Goal: Information Seeking & Learning: Find specific page/section

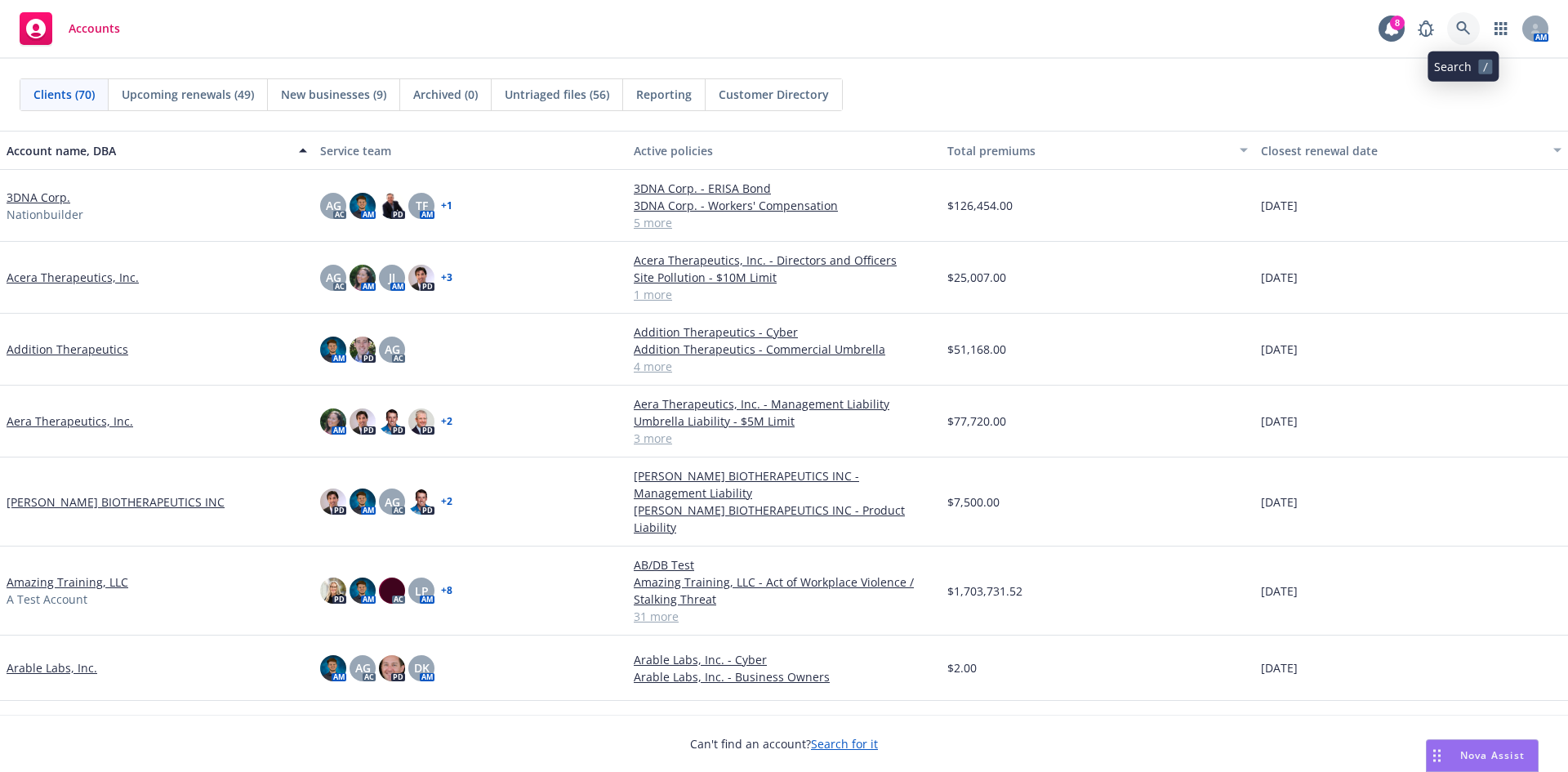
click at [1459, 23] on icon at bounding box center [1463, 28] width 14 height 14
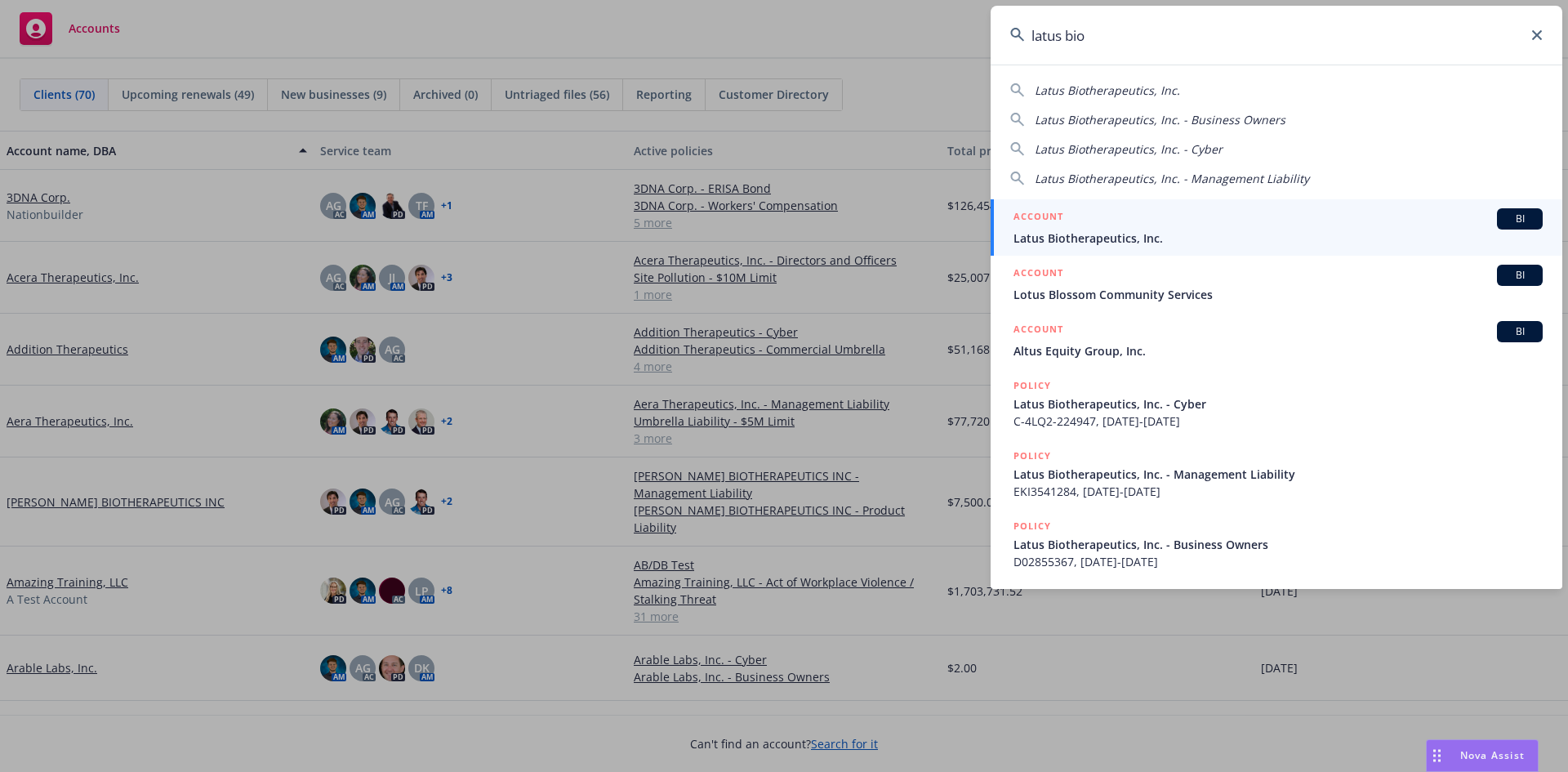
type input "latus bio"
click at [1149, 232] on span "Latus Biotherapeutics, Inc." at bounding box center [1278, 239] width 529 height 17
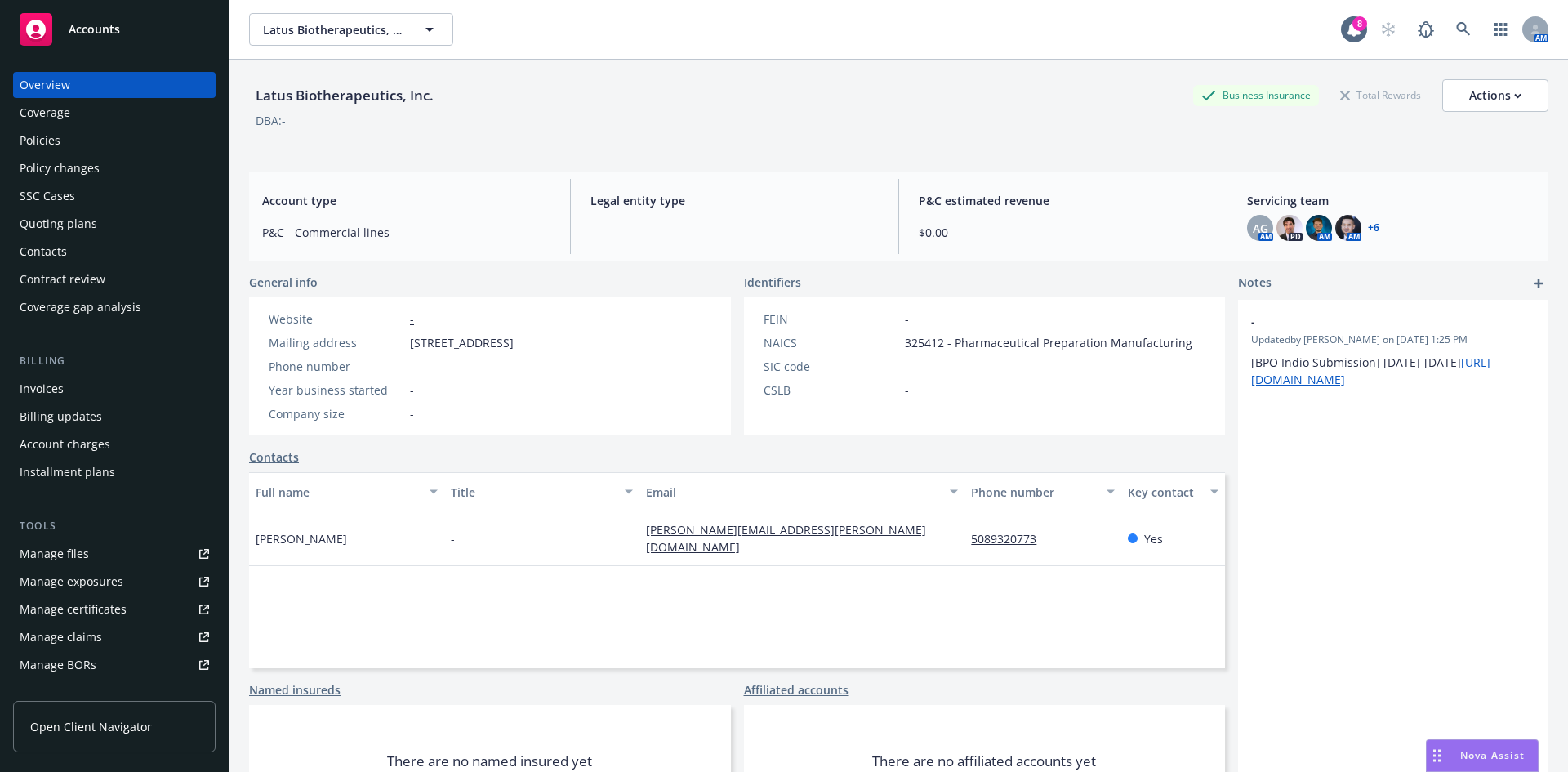
click at [77, 146] on div "Policies" at bounding box center [114, 141] width 190 height 26
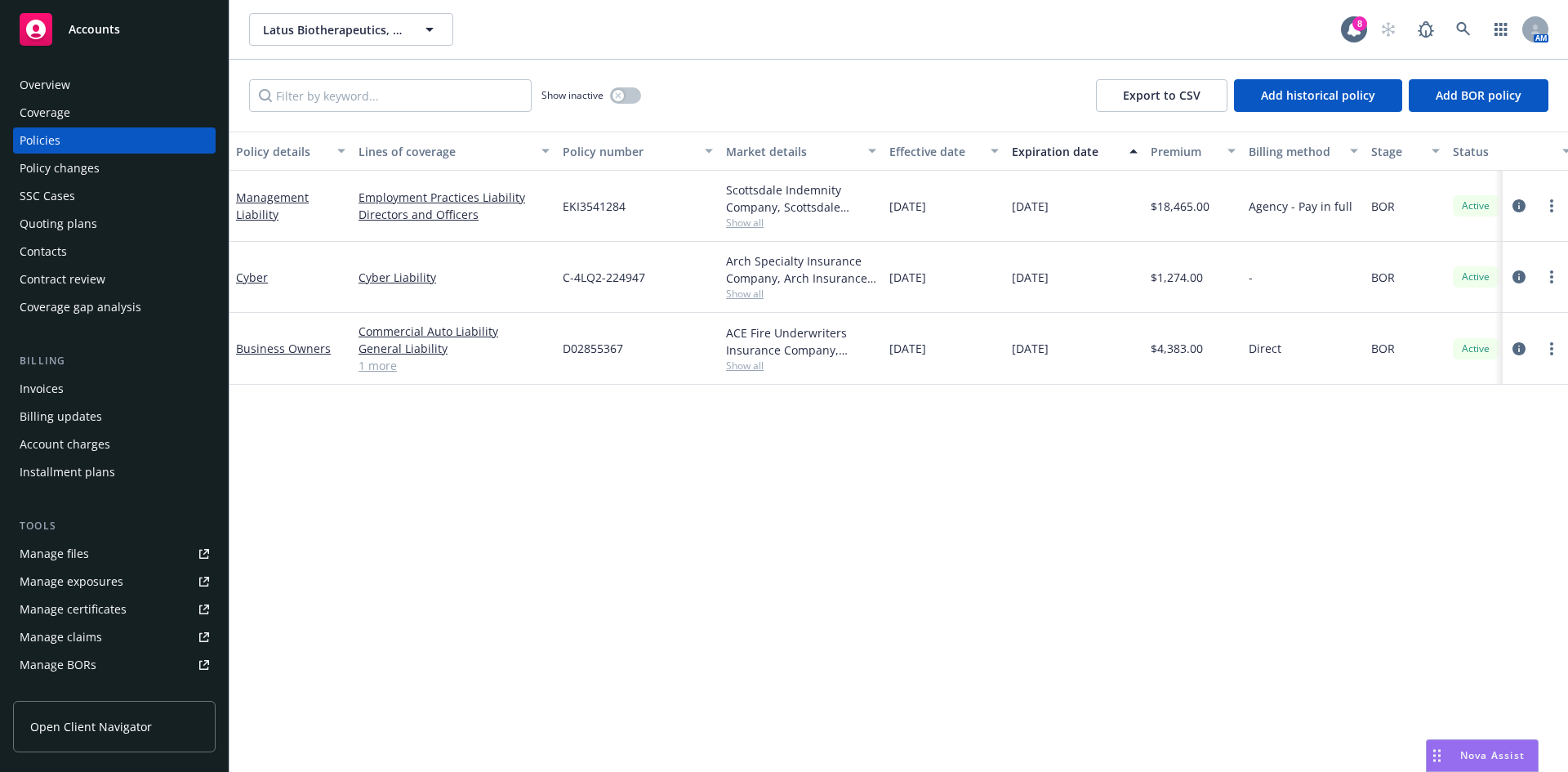
click at [375, 365] on link "1 more" at bounding box center [454, 366] width 191 height 17
click at [387, 387] on link "View less" at bounding box center [454, 383] width 191 height 17
click at [308, 351] on link "Business Owners" at bounding box center [283, 349] width 95 height 16
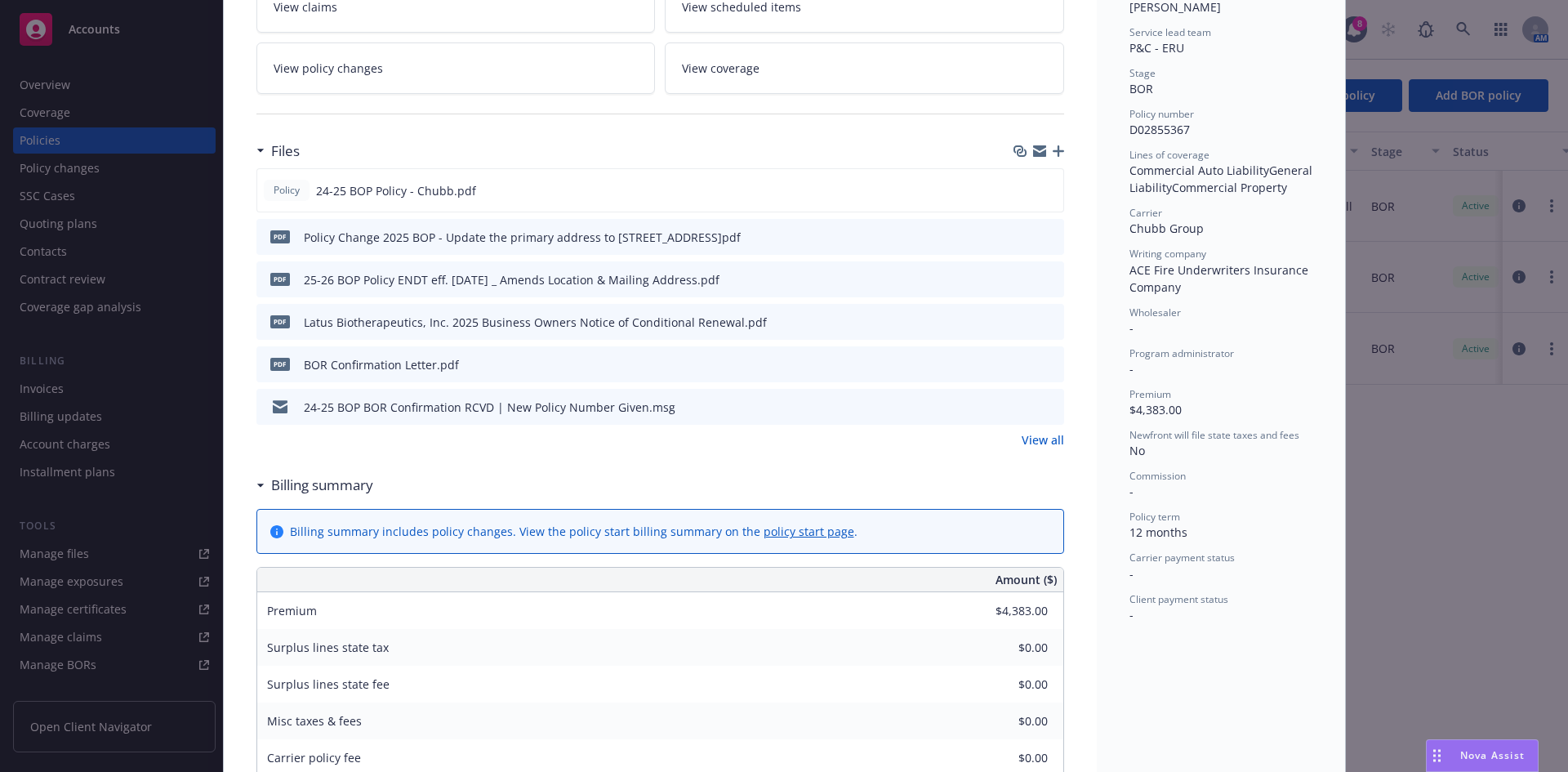
scroll to position [163, 0]
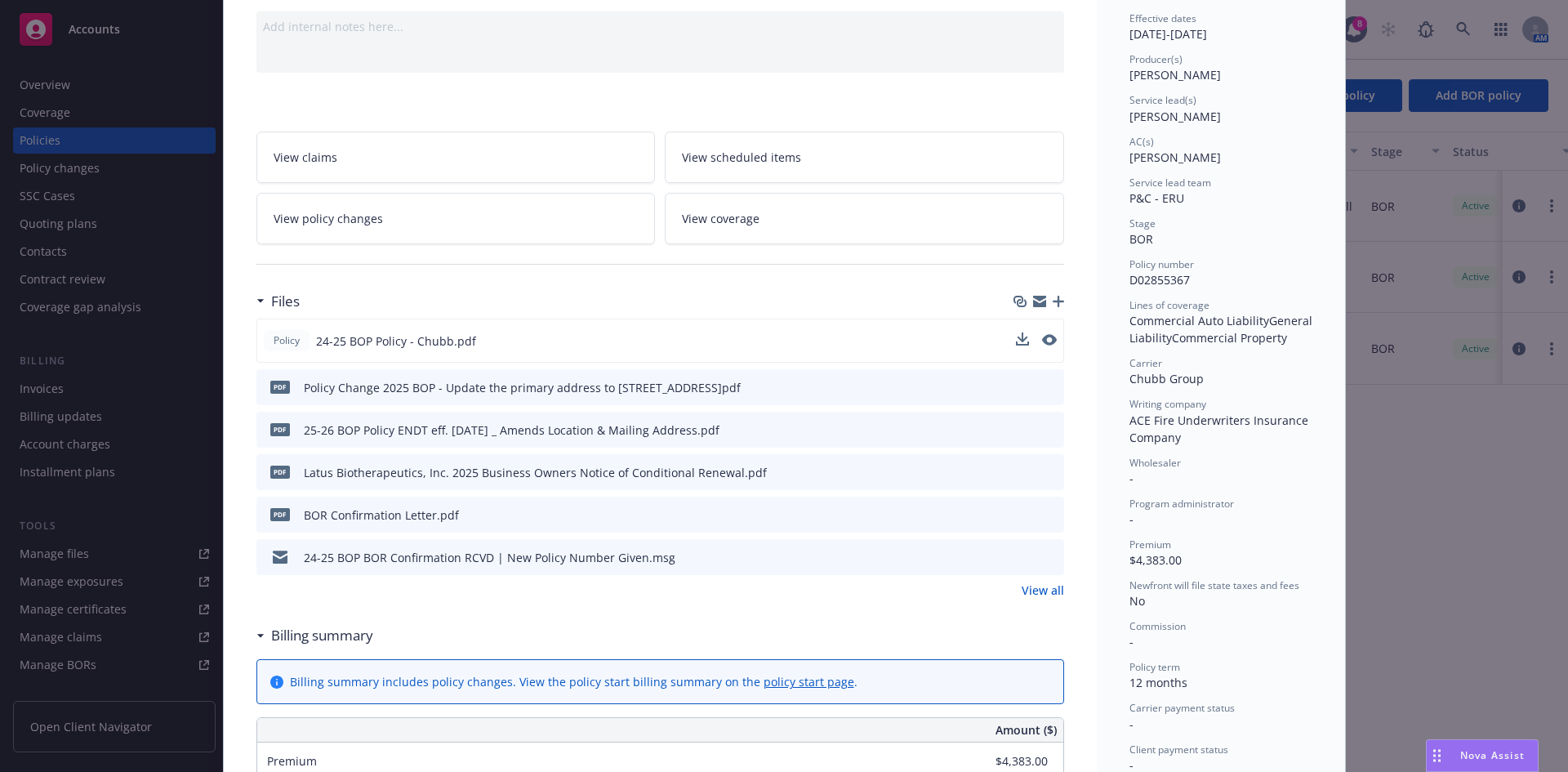
click at [1033, 342] on div at bounding box center [1036, 341] width 41 height 17
click at [1041, 341] on icon "preview file" at bounding box center [1048, 339] width 15 height 11
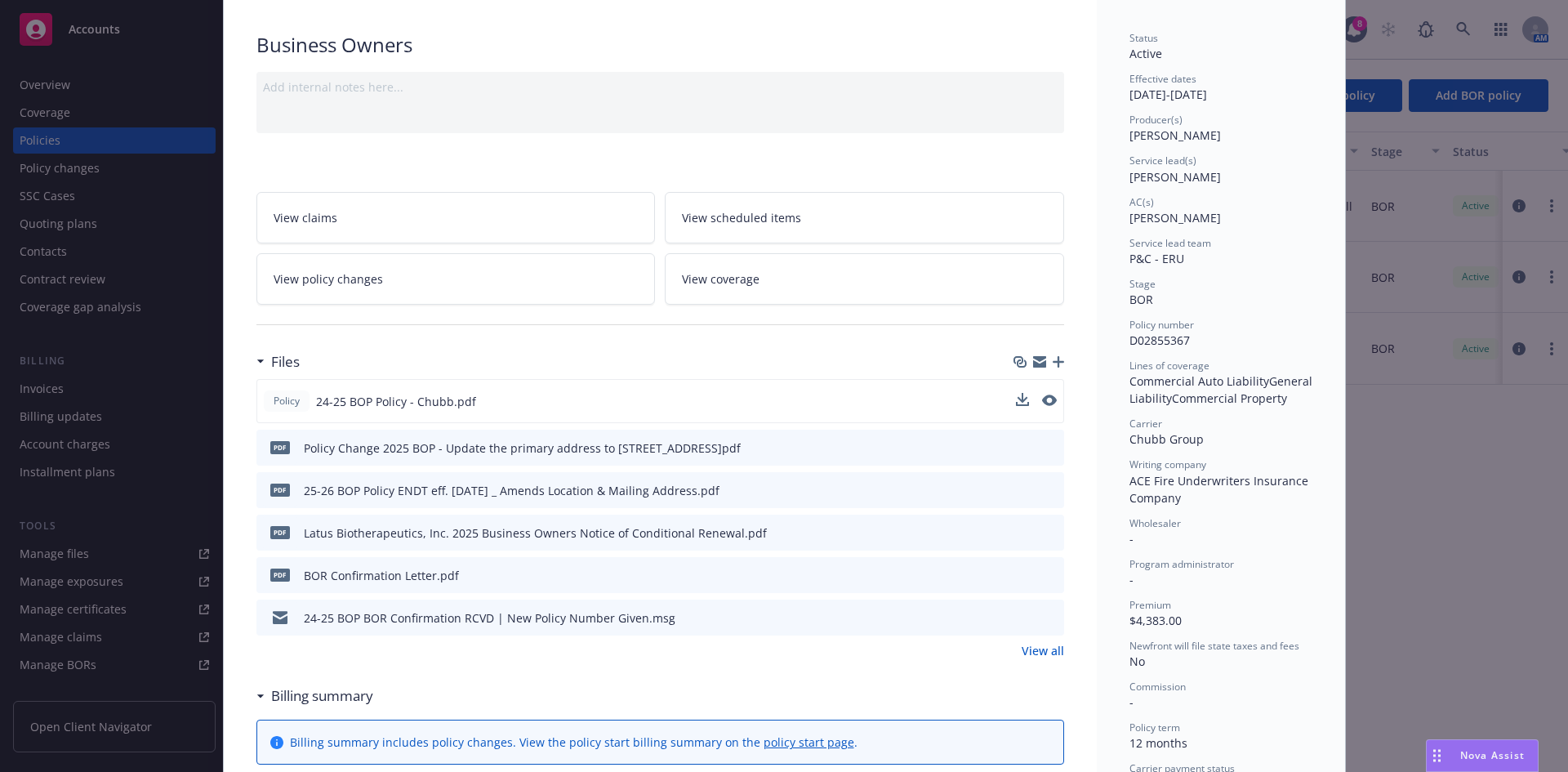
scroll to position [0, 0]
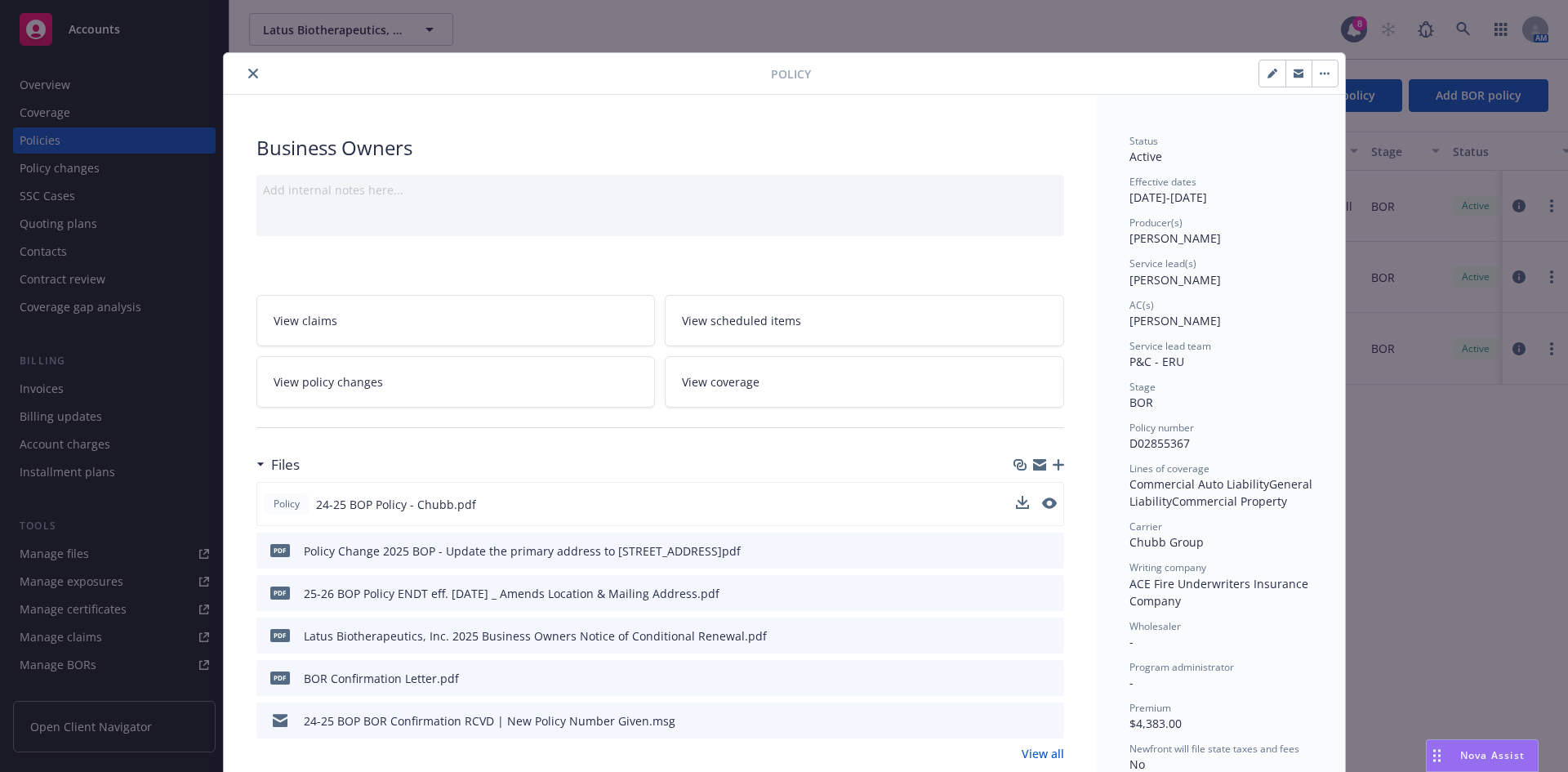
click at [247, 79] on button "close" at bounding box center [253, 73] width 20 height 20
